Goal: Transaction & Acquisition: Subscribe to service/newsletter

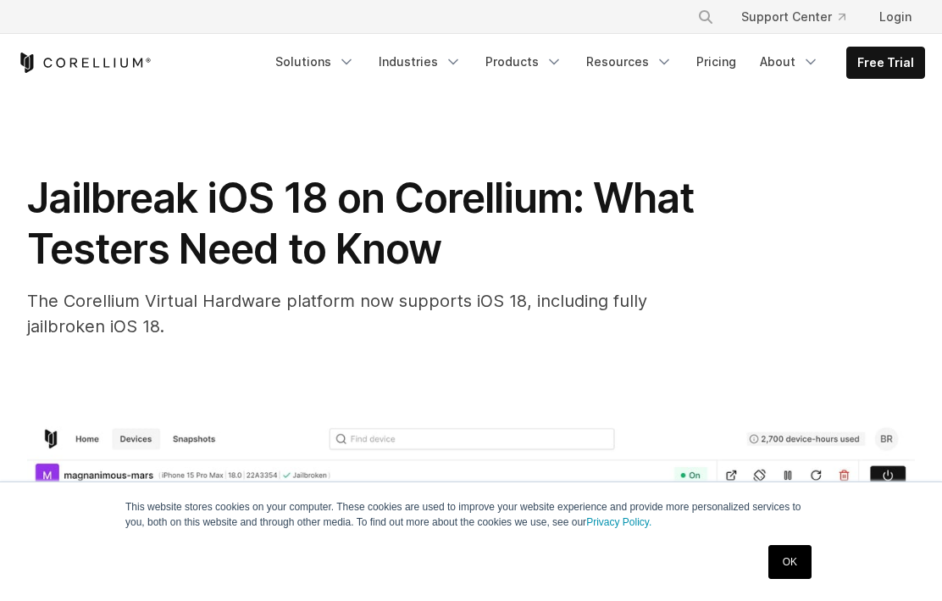
scroll to position [339, 0]
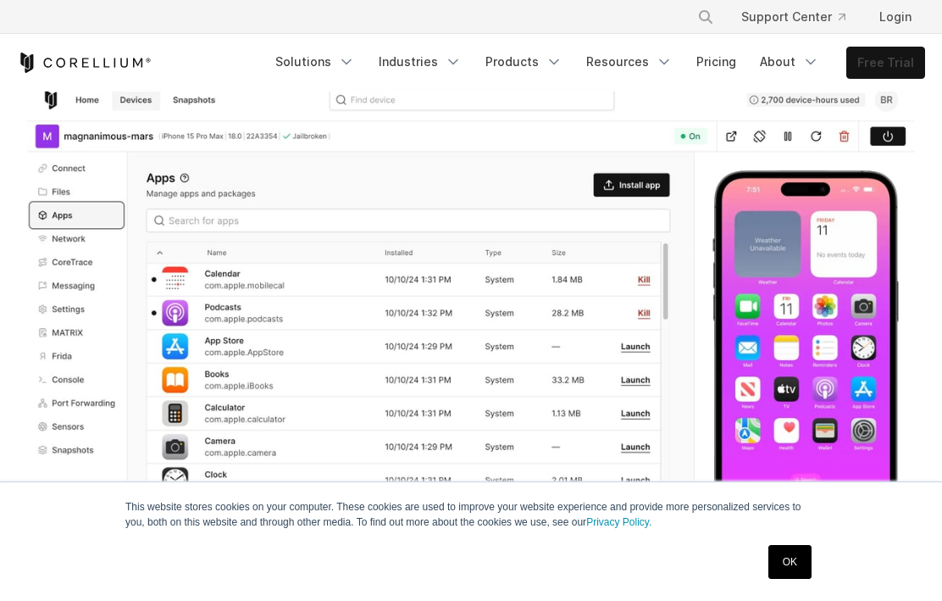
click at [903, 51] on link "Free Trial" at bounding box center [886, 62] width 77 height 31
click at [867, 77] on link "Free Trial" at bounding box center [886, 62] width 77 height 31
click at [880, 61] on link "Free Trial" at bounding box center [886, 62] width 77 height 31
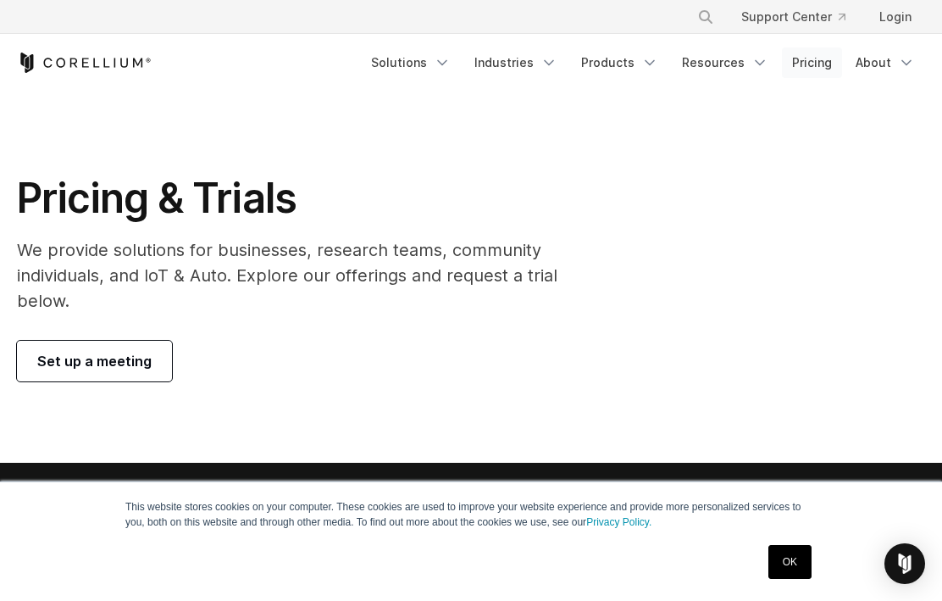
click at [825, 64] on link "Pricing" at bounding box center [812, 62] width 60 height 31
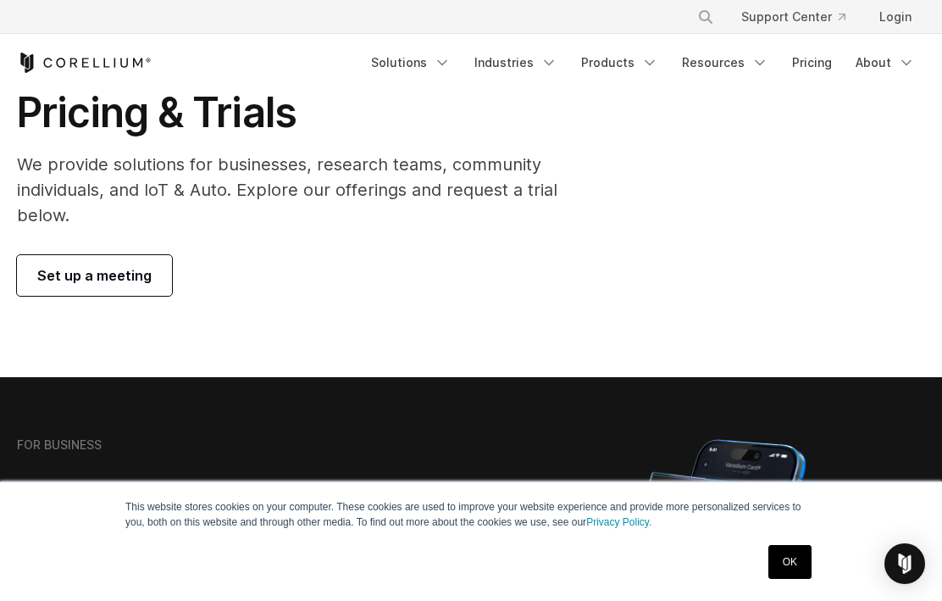
scroll to position [85, 0]
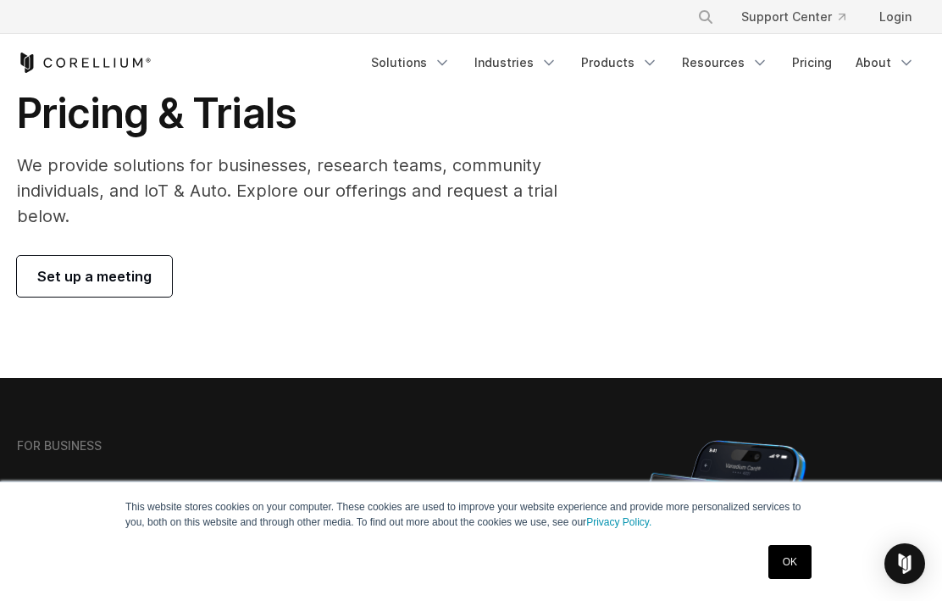
click at [393, 285] on section "Pricing & Trials We provide solutions for businesses, research teams, community…" at bounding box center [471, 192] width 942 height 371
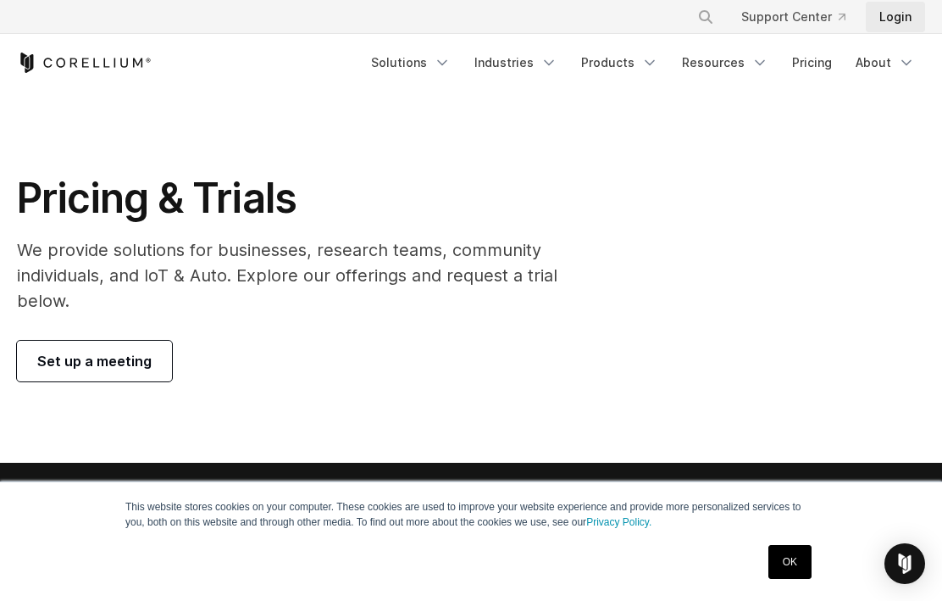
click at [886, 15] on link "Login" at bounding box center [895, 17] width 59 height 31
drag, startPoint x: 429, startPoint y: 43, endPoint x: 388, endPoint y: 48, distance: 41.0
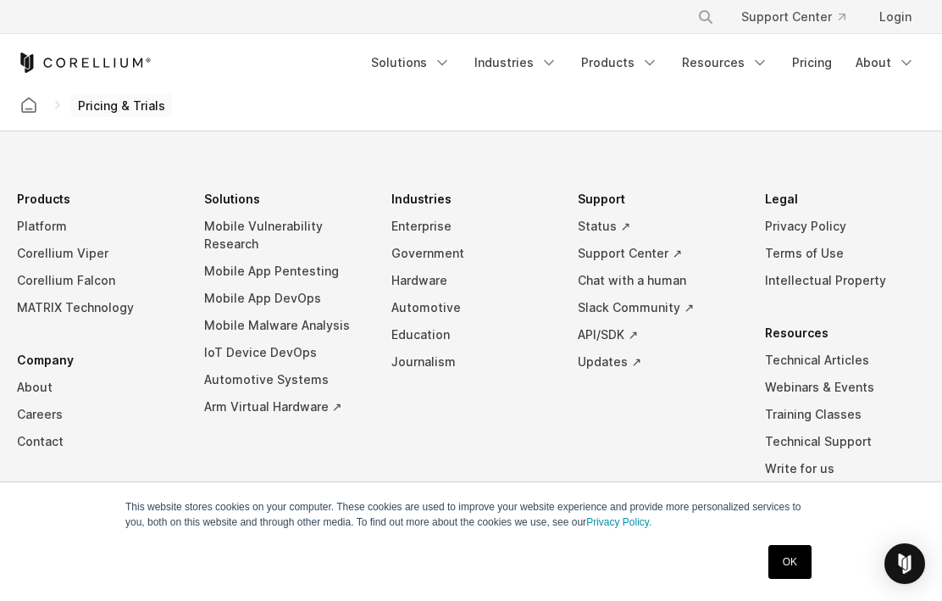
scroll to position [3134, 0]
